Goal: Find specific page/section: Find specific page/section

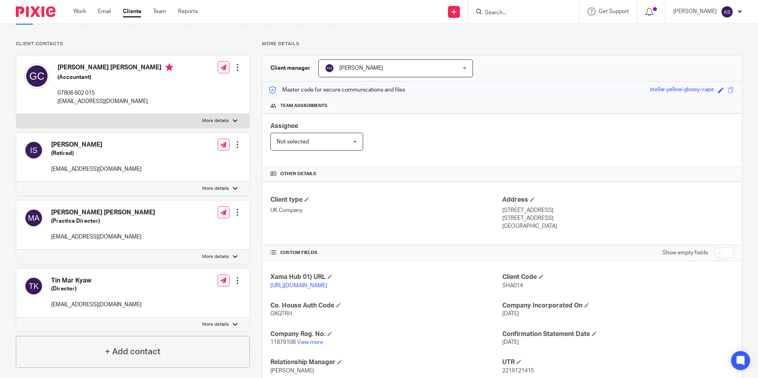
scroll to position [134, 0]
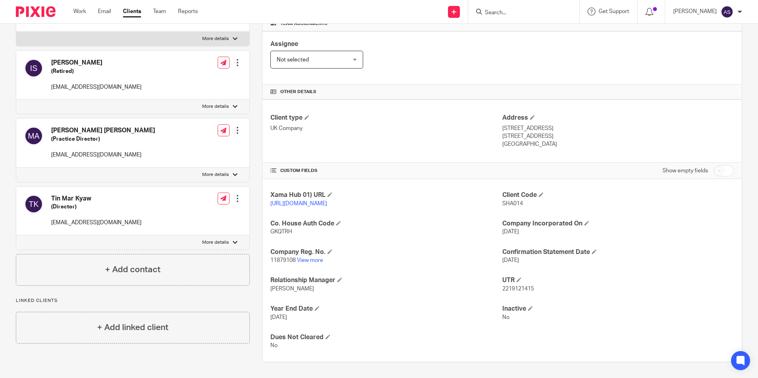
click at [387, 136] on div "Client type UK Company" at bounding box center [386, 131] width 232 height 35
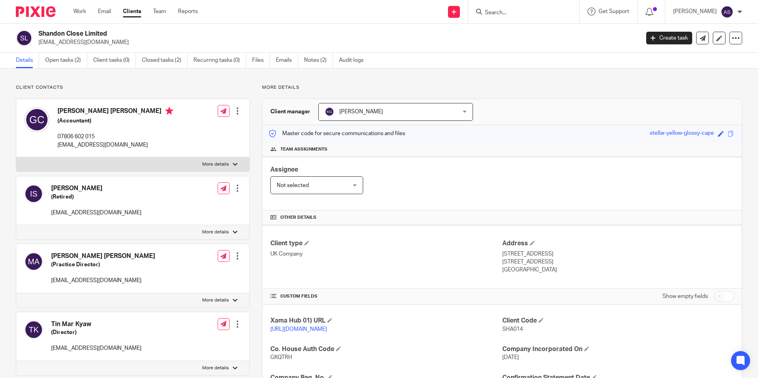
click at [528, 13] on input "Search" at bounding box center [519, 13] width 71 height 7
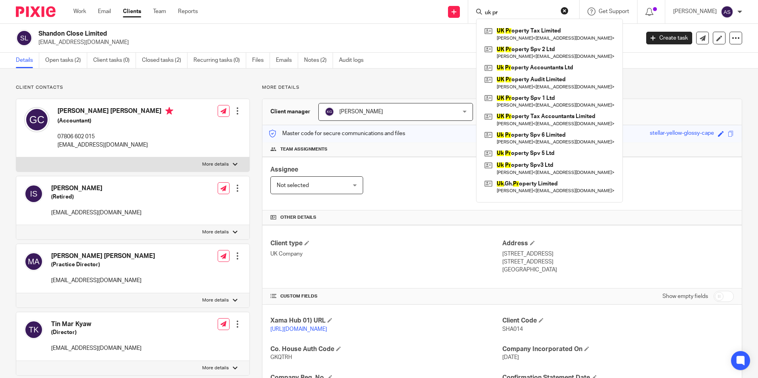
type input "uk pr"
click at [645, 189] on div "Assignee Not selected Not selected Not selected Aarshika Awale Aayush Niraula A…" at bounding box center [501, 184] width 479 height 54
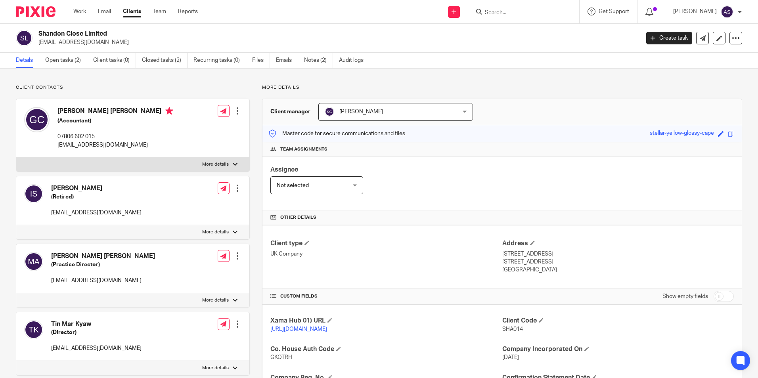
drag, startPoint x: 429, startPoint y: 170, endPoint x: 674, endPoint y: 29, distance: 282.5
click at [429, 170] on div "Assignee Not selected Not selected Not selected Aarshika Awale Aayush Niraula A…" at bounding box center [501, 184] width 479 height 54
click at [542, 11] on input "Search" at bounding box center [519, 13] width 71 height 7
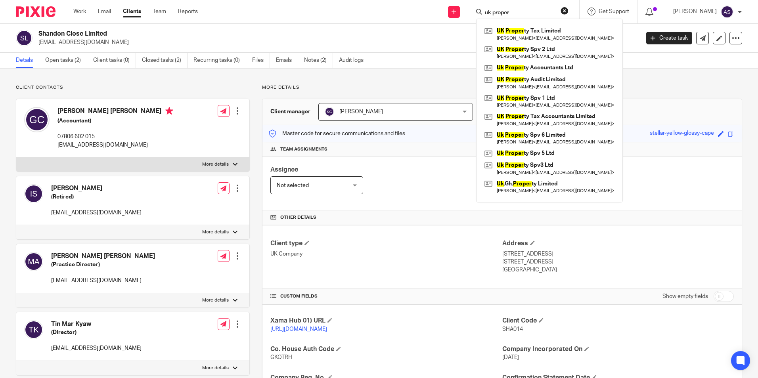
type input "uk proper"
click at [692, 251] on p "1-4 Shandon Close" at bounding box center [618, 254] width 232 height 8
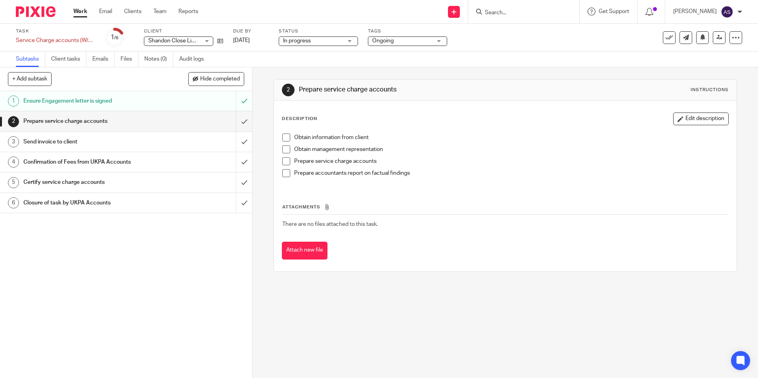
click at [526, 13] on input "Search" at bounding box center [519, 13] width 71 height 7
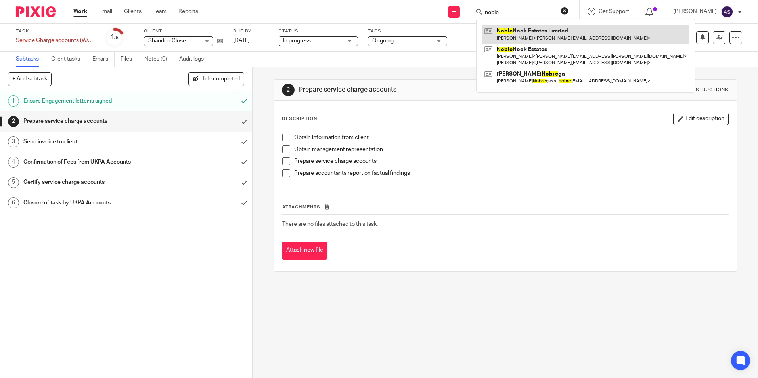
type input "noble"
click at [548, 34] on link at bounding box center [585, 34] width 206 height 18
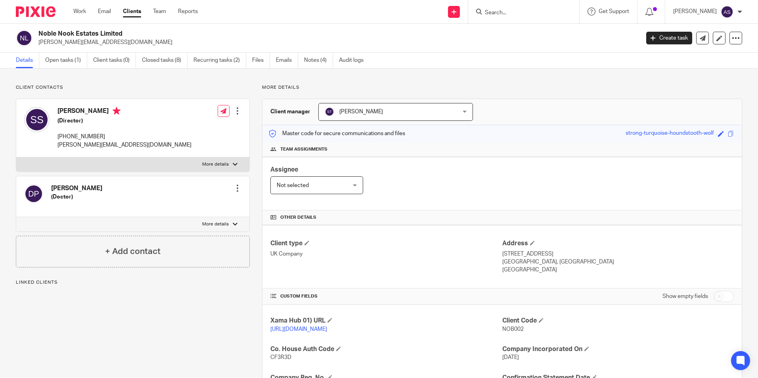
scroll to position [134, 0]
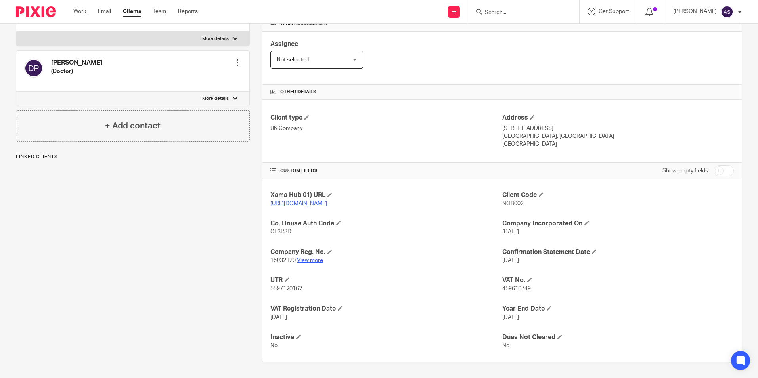
click at [301, 262] on link "View more" at bounding box center [310, 261] width 26 height 6
